Goal: Information Seeking & Learning: Find specific fact

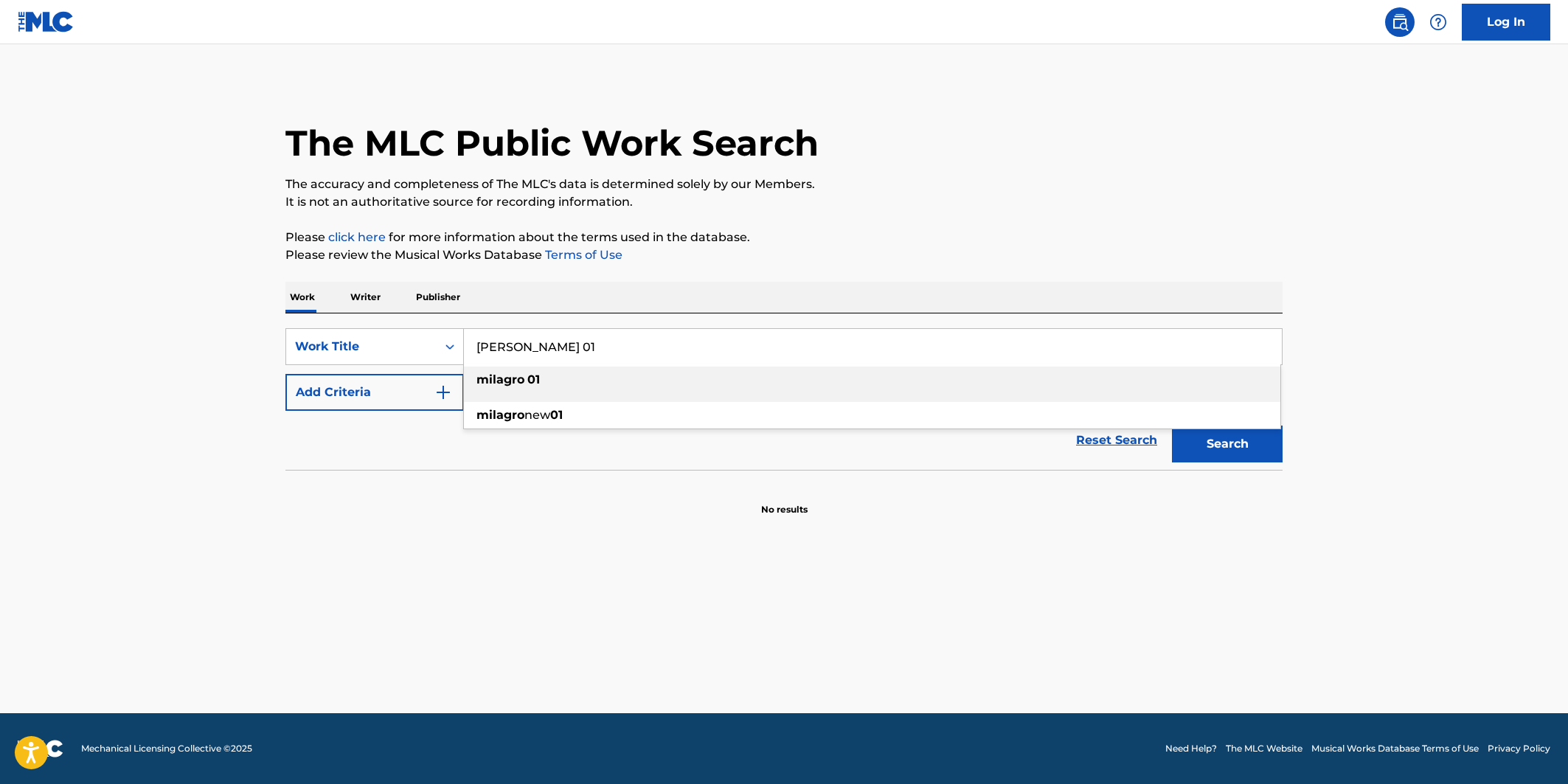
click at [541, 399] on li "[PERSON_NAME] 01" at bounding box center [872, 384] width 817 height 36
click at [425, 382] on button "Add Criteria" at bounding box center [375, 392] width 179 height 36
click at [517, 388] on div "SearchWithCriteria6541fc69-4231-4504-8492-8b66bf16512e Work Title [PERSON_NAME]…" at bounding box center [784, 369] width 997 height 82
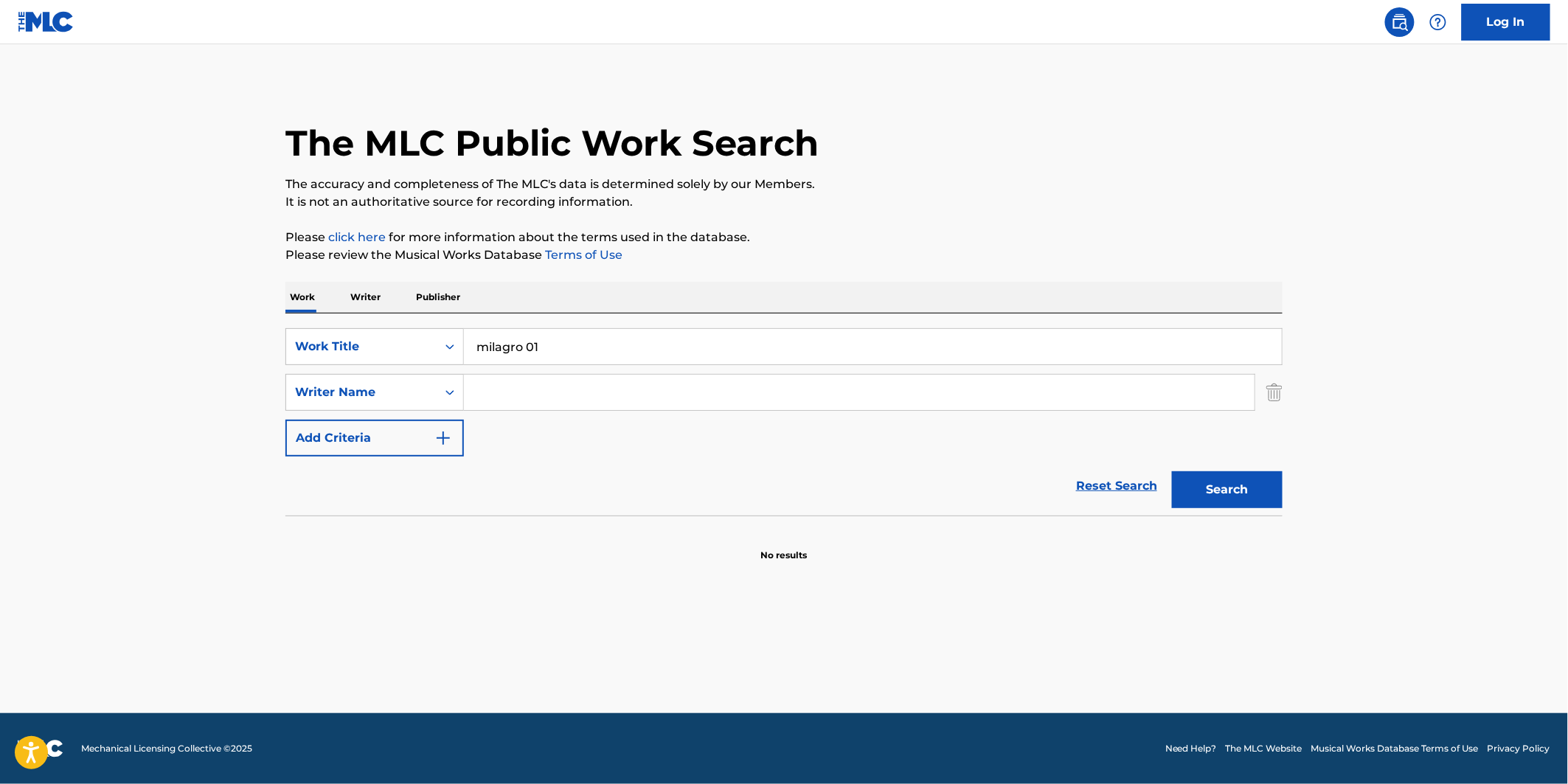
click at [434, 394] on div "SearchWithCriteria6541fc69-4231-4504-8492-8b66bf16512e Work Title [PERSON_NAME]…" at bounding box center [784, 392] width 997 height 128
click at [499, 389] on input "Search Form" at bounding box center [859, 392] width 791 height 36
paste input "[PERSON_NAME] [PERSON_NAME]"
type input "[PERSON_NAME] [PERSON_NAME]"
click at [1239, 487] on button "Search" at bounding box center [1226, 490] width 110 height 36
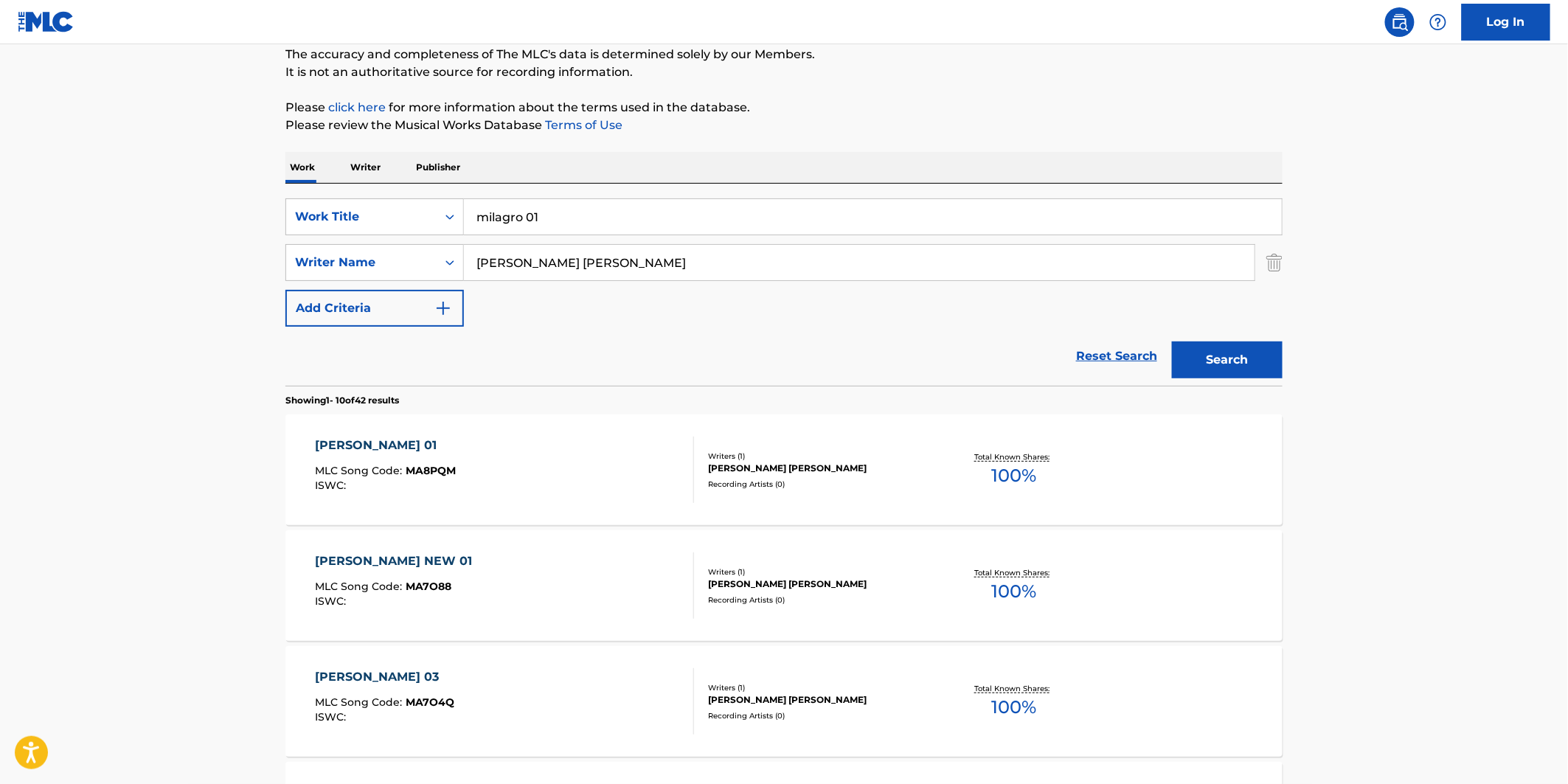
scroll to position [164, 0]
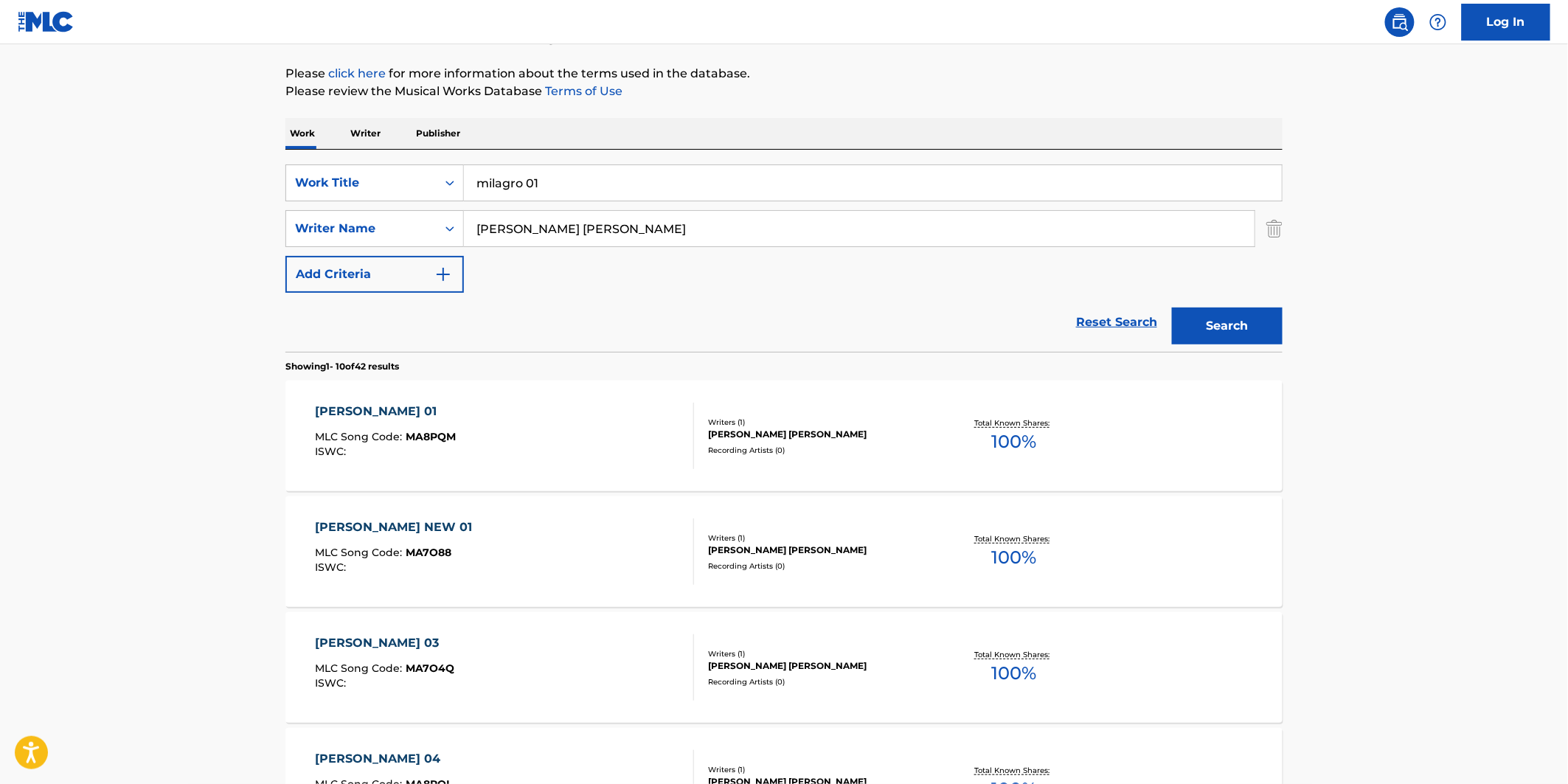
click at [592, 464] on div "[PERSON_NAME] 01 MLC Song Code : MA8PQM ISWC :" at bounding box center [505, 436] width 379 height 66
